Goal: Check status: Check status

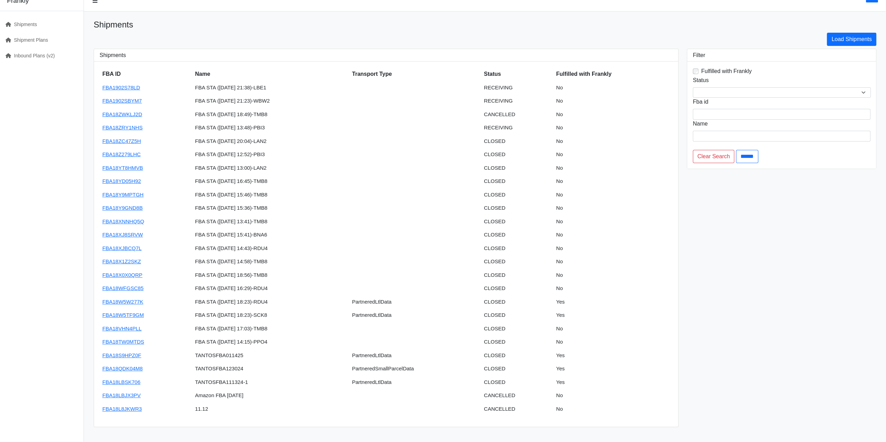
scroll to position [24, 0]
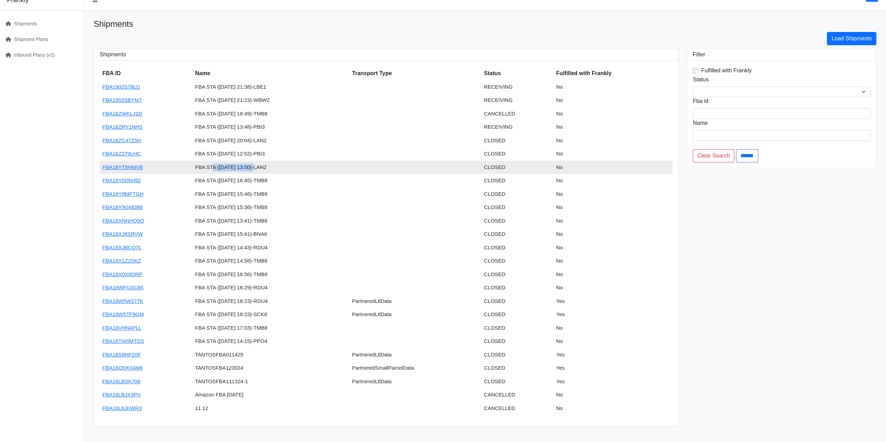
drag, startPoint x: 208, startPoint y: 166, endPoint x: 251, endPoint y: 165, distance: 42.8
click at [251, 165] on td "FBA STA (07/03/2025 13:00)-LAN2" at bounding box center [270, 168] width 157 height 14
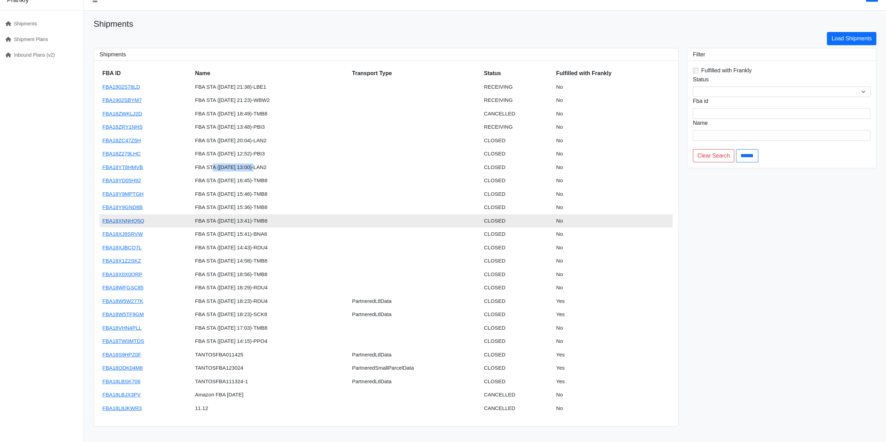
click at [121, 218] on link "FBA18XNNHQ5Q" at bounding box center [123, 221] width 42 height 6
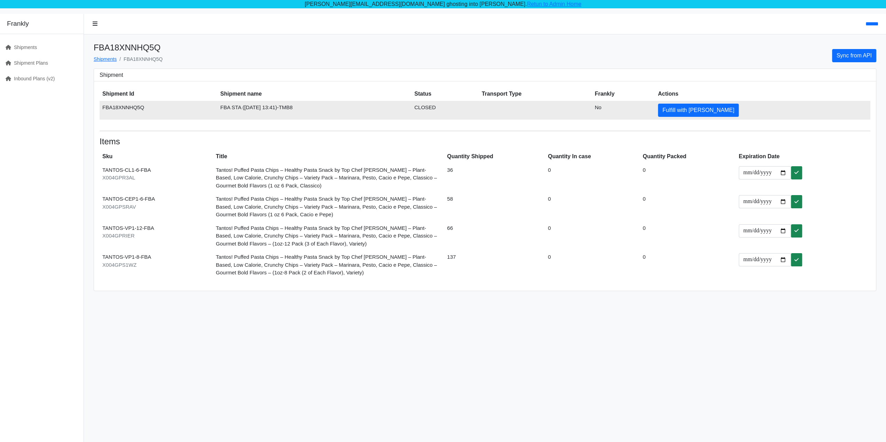
click at [128, 105] on td "FBA18XNNHQ5Q" at bounding box center [159, 110] width 118 height 19
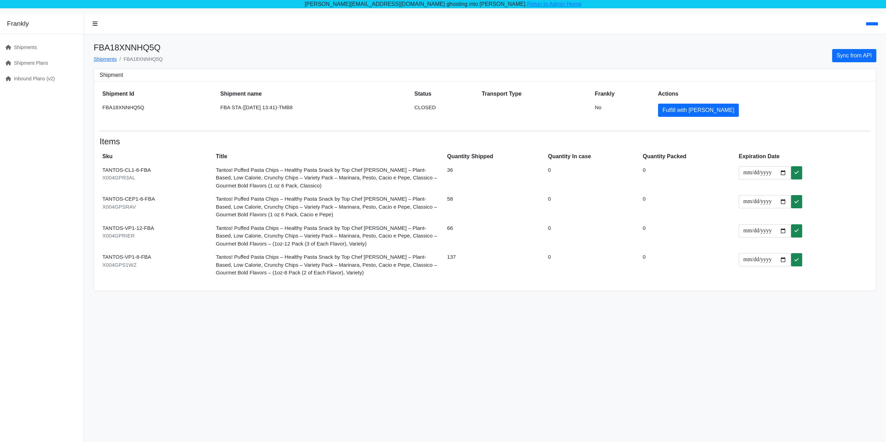
click at [371, 39] on div "****** FBA18XNNHQ5Q Shipments FBA18XNNHQ5Q Sync from API Shipment Shipment Id S…" at bounding box center [485, 235] width 802 height 442
click at [420, 32] on nav "******" at bounding box center [485, 24] width 802 height 21
drag, startPoint x: 144, startPoint y: 104, endPoint x: 99, endPoint y: 108, distance: 45.4
click at [99, 108] on div "Shipment Id Shipment name Status Transport Type Frankly Actions FBA18XNNHQ5Q FB…" at bounding box center [485, 186] width 782 height 210
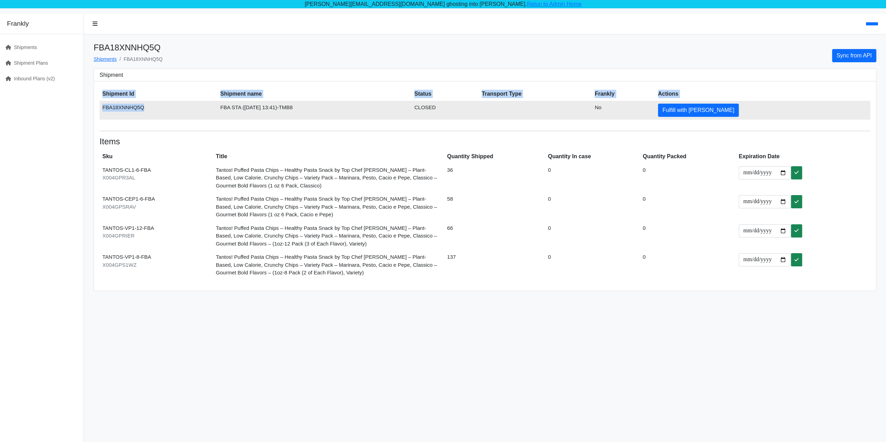
click at [104, 108] on td "FBA18XNNHQ5Q" at bounding box center [159, 110] width 118 height 19
click at [117, 107] on td "FBA18XNNHQ5Q" at bounding box center [159, 110] width 118 height 19
copy td "FBA18XNNHQ5Q"
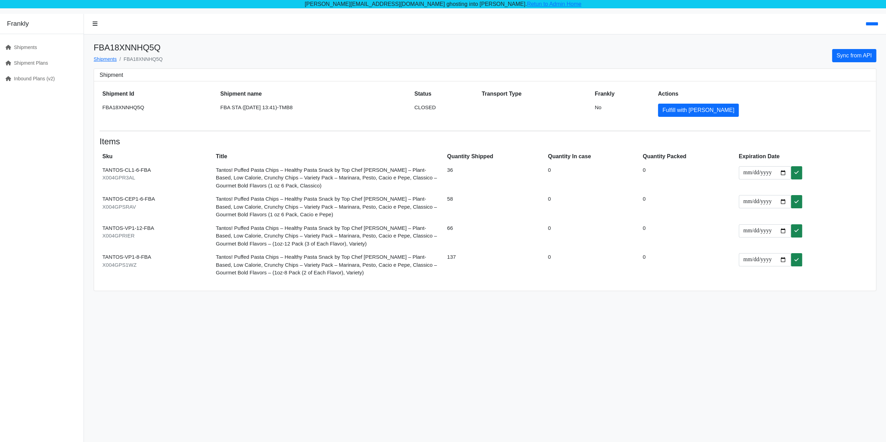
click at [144, 49] on h1 "FBA18XNNHQ5Q" at bounding box center [128, 48] width 69 height 10
click at [110, 48] on h1 "FBA18XNNHQ5Q" at bounding box center [128, 48] width 69 height 10
copy h1 "FBA18XNNHQ5Q"
click at [21, 65] on link "Shipment Plans" at bounding box center [39, 63] width 78 height 16
